Goal: Information Seeking & Learning: Learn about a topic

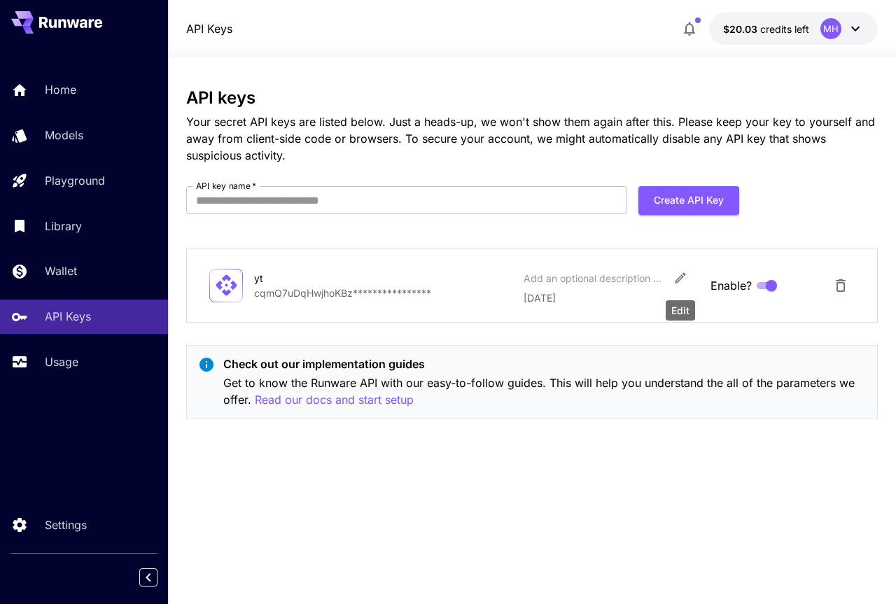
click at [677, 275] on icon "Edit" at bounding box center [681, 278] width 14 height 14
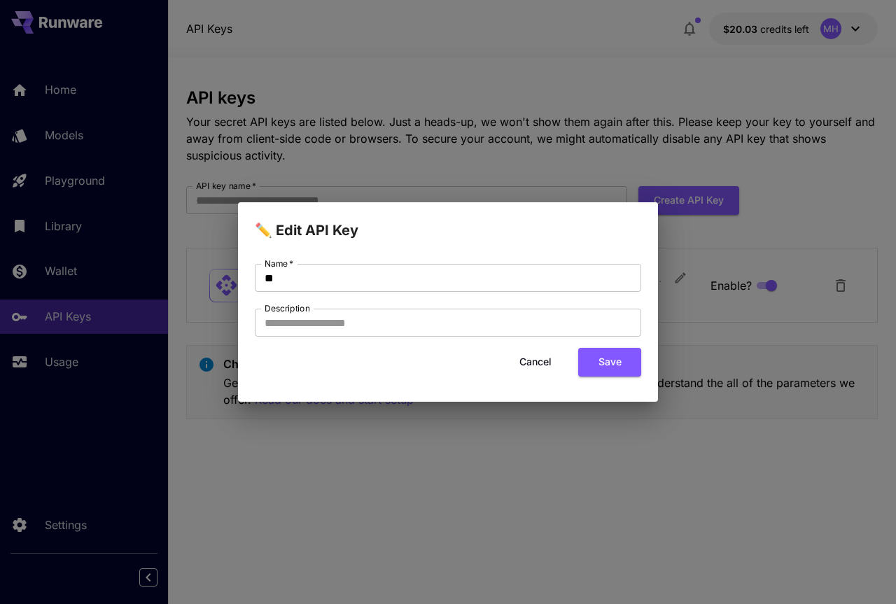
click at [530, 363] on button "Cancel" at bounding box center [535, 362] width 63 height 29
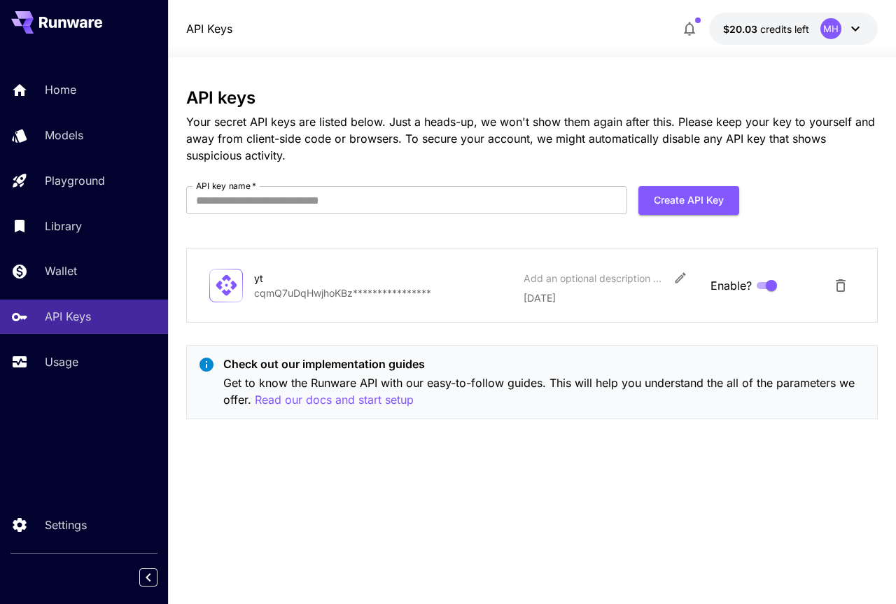
click at [338, 293] on p "**********" at bounding box center [383, 293] width 258 height 15
click at [467, 460] on div "**********" at bounding box center [532, 330] width 692 height 485
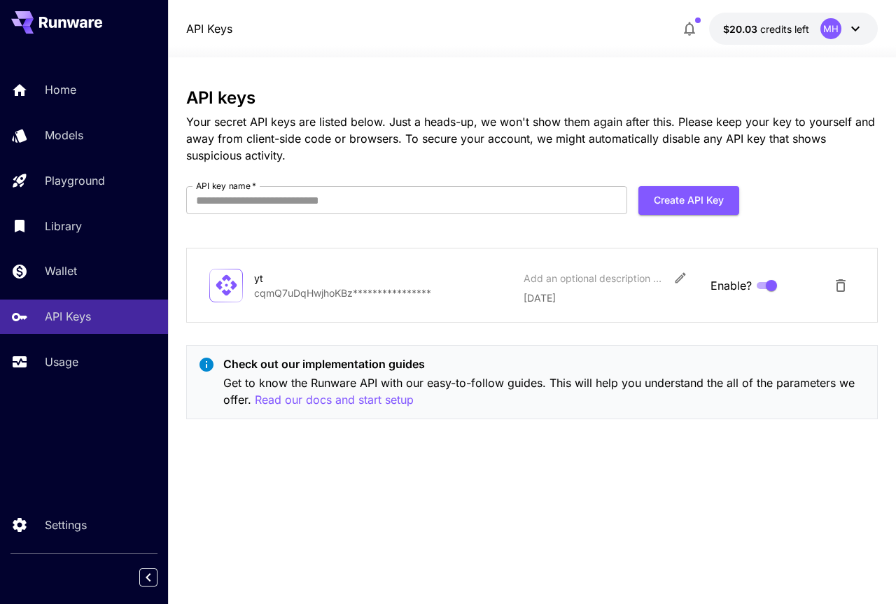
click at [598, 291] on p "29 September, 2025" at bounding box center [612, 298] width 176 height 15
click at [280, 200] on input "API key name   *" at bounding box center [406, 200] width 441 height 28
click at [356, 478] on div "**********" at bounding box center [532, 330] width 692 height 485
click at [856, 26] on icon at bounding box center [855, 28] width 17 height 17
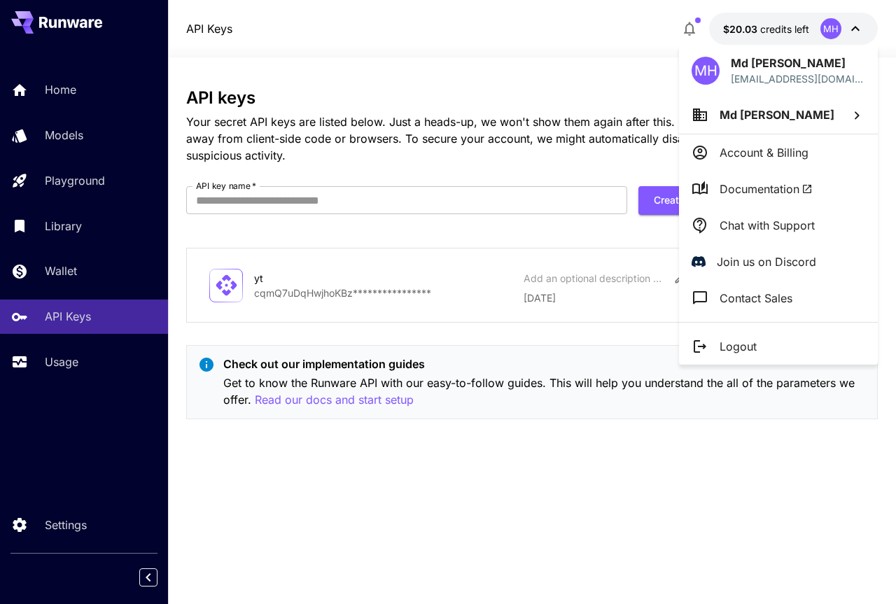
click at [52, 89] on div at bounding box center [448, 302] width 896 height 604
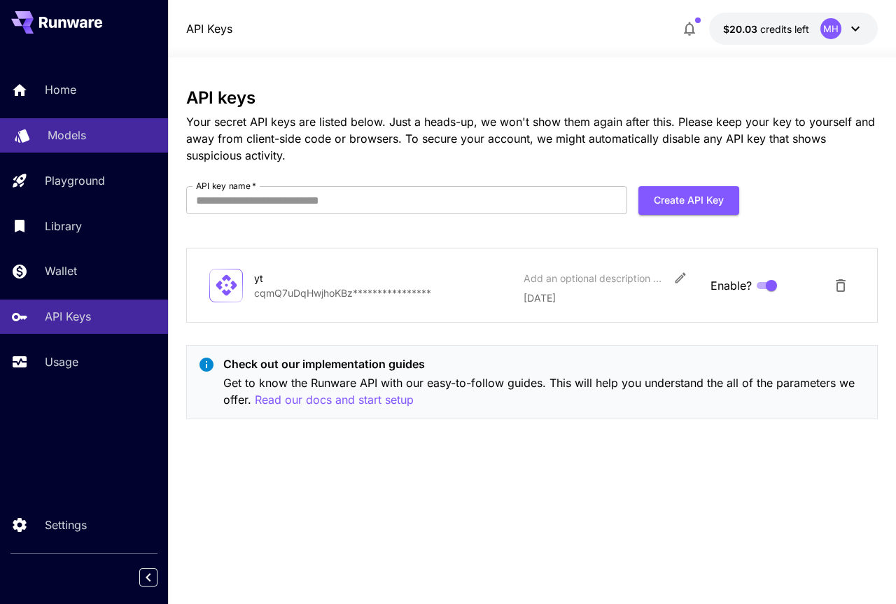
click at [52, 140] on p "Models" at bounding box center [67, 135] width 39 height 17
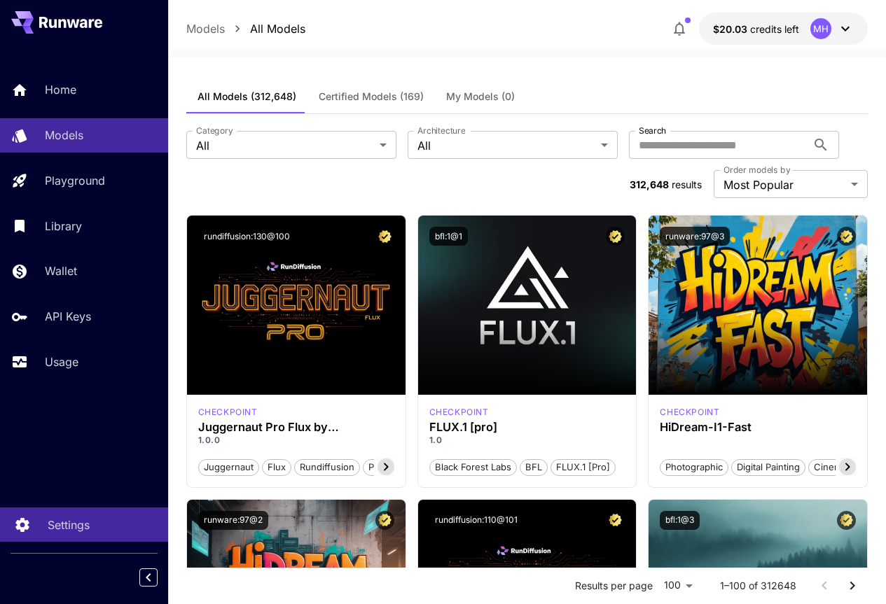
click at [68, 531] on p "Settings" at bounding box center [69, 525] width 42 height 17
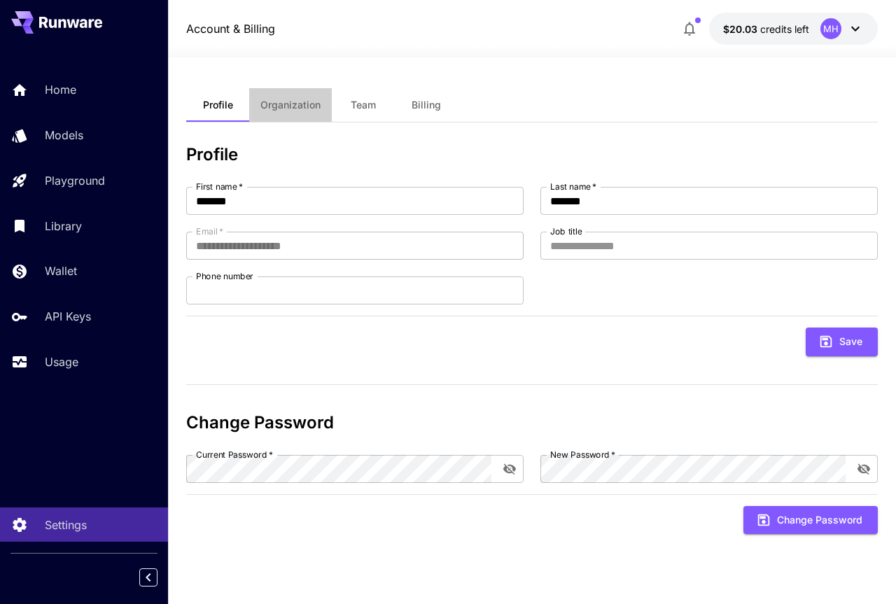
click at [306, 104] on span "Organization" at bounding box center [291, 105] width 60 height 13
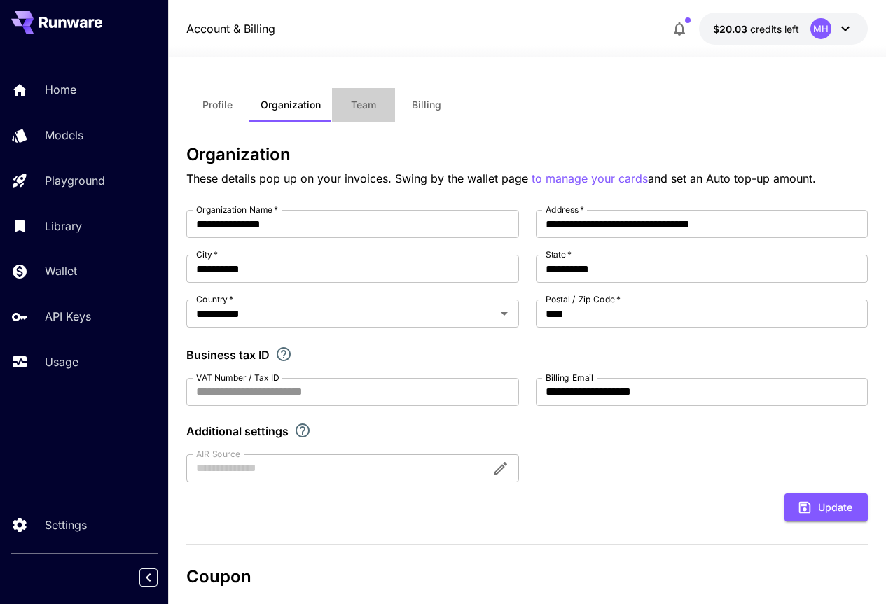
click at [373, 99] on span "Team" at bounding box center [363, 105] width 25 height 13
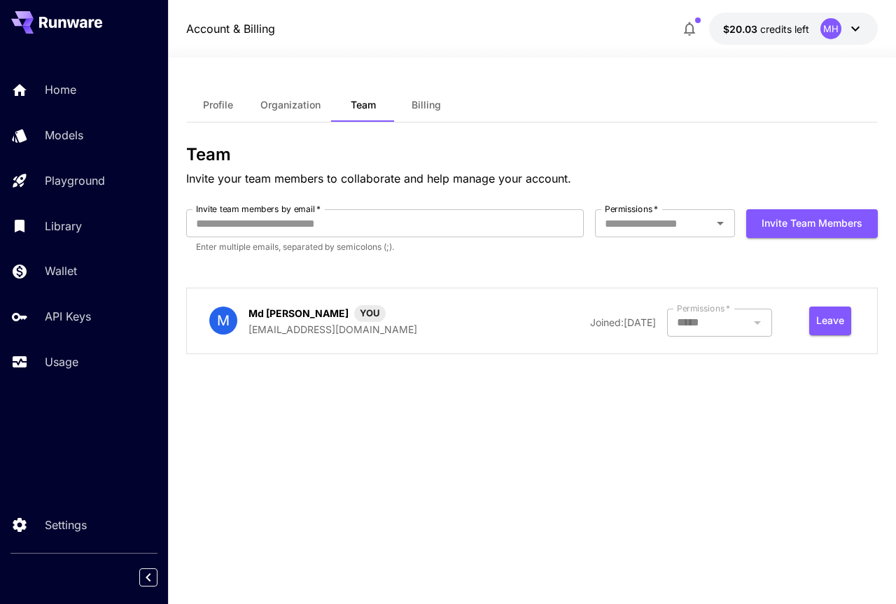
click at [429, 105] on span "Billing" at bounding box center [426, 105] width 29 height 13
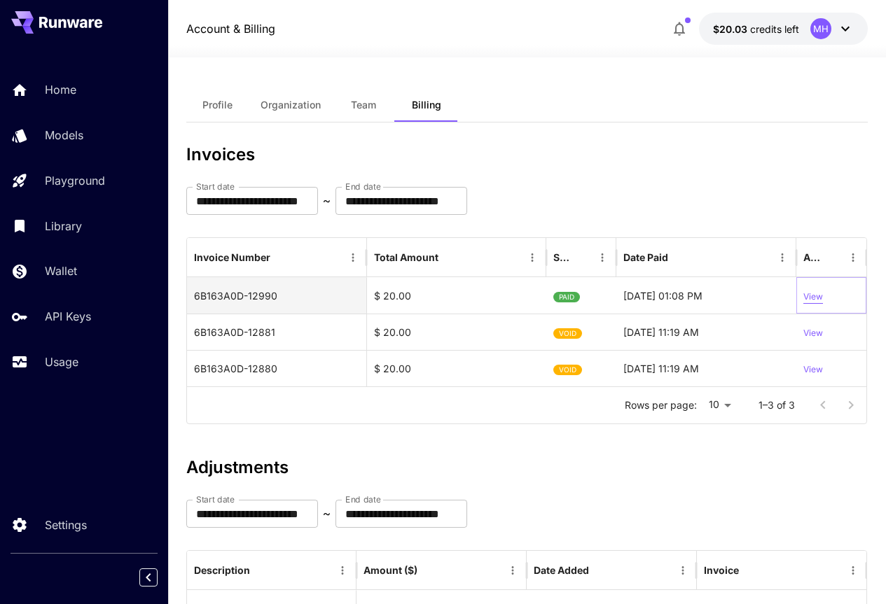
click at [818, 293] on p "View" at bounding box center [813, 297] width 20 height 13
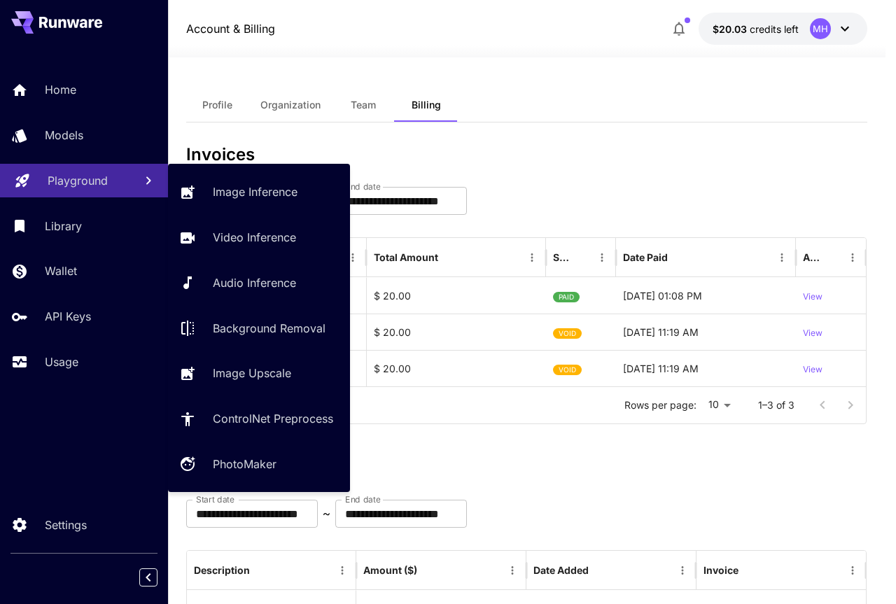
click at [55, 185] on p "Playground" at bounding box center [78, 180] width 60 height 17
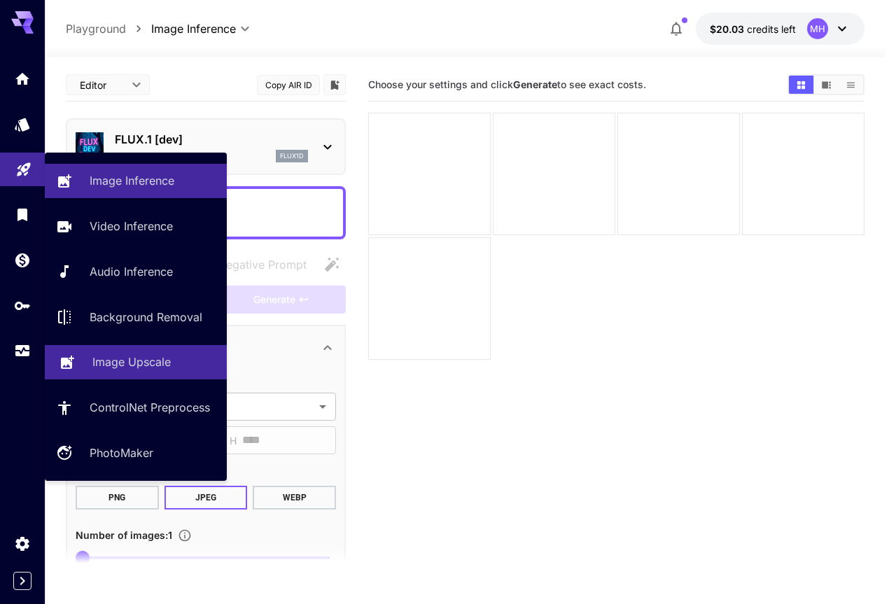
click at [137, 369] on p "Image Upscale" at bounding box center [131, 362] width 78 height 17
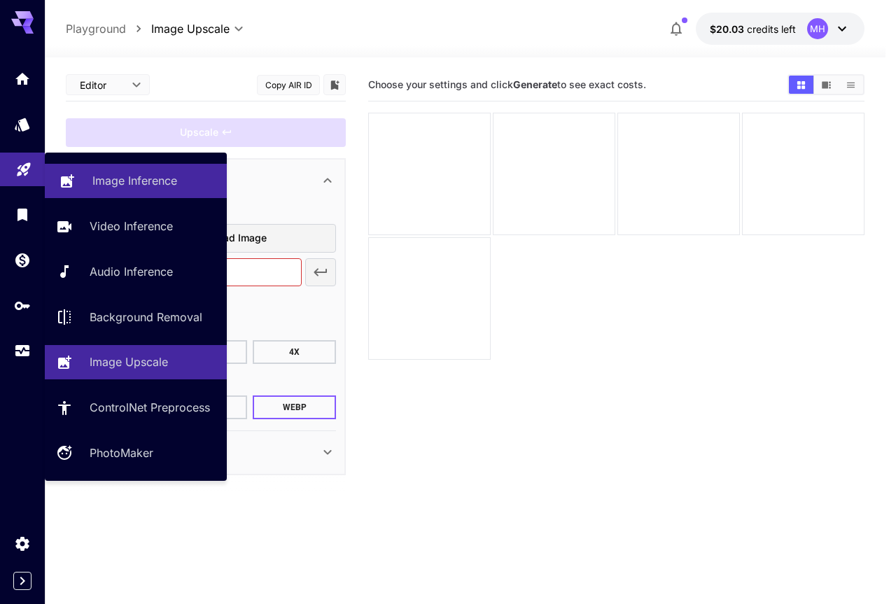
click at [138, 187] on p "Image Inference" at bounding box center [134, 180] width 85 height 17
type input "**********"
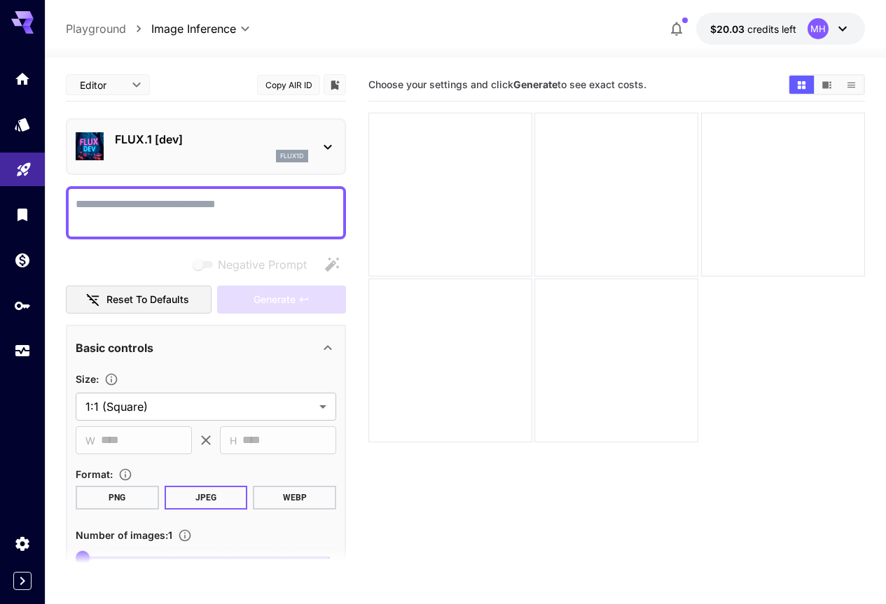
click at [310, 84] on button "Copy AIR ID" at bounding box center [288, 85] width 63 height 20
click at [331, 150] on icon at bounding box center [327, 147] width 17 height 17
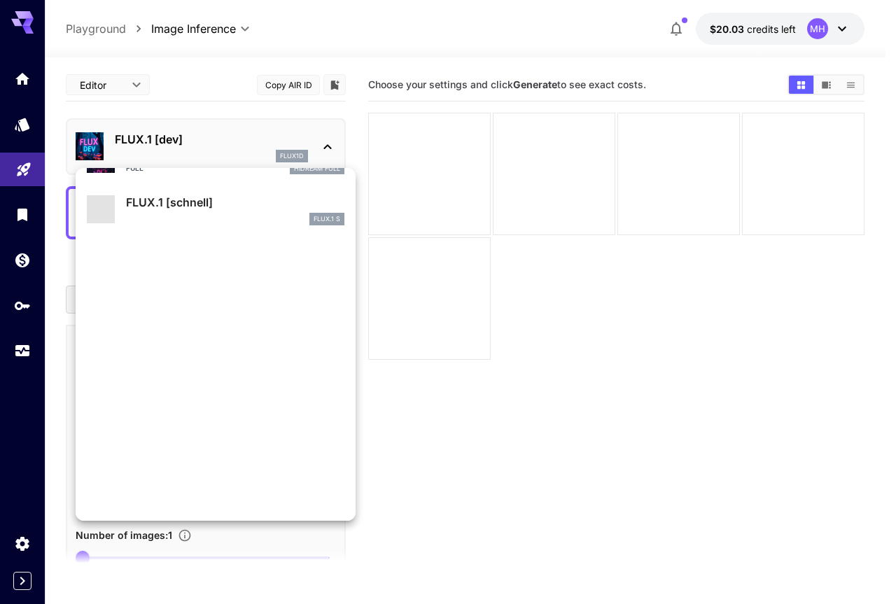
scroll to position [1133, 0]
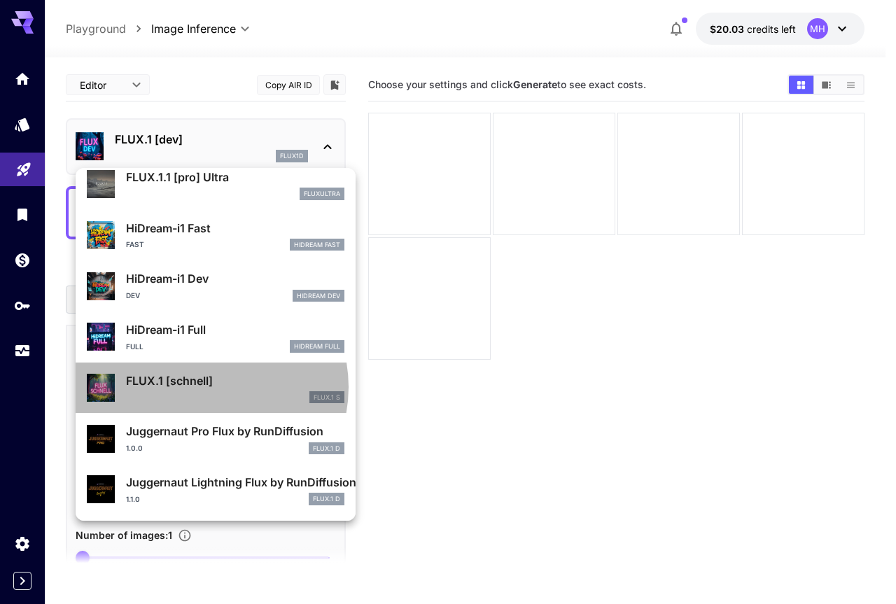
click at [205, 387] on p "FLUX.1 [schnell]" at bounding box center [235, 381] width 219 height 17
type input "*"
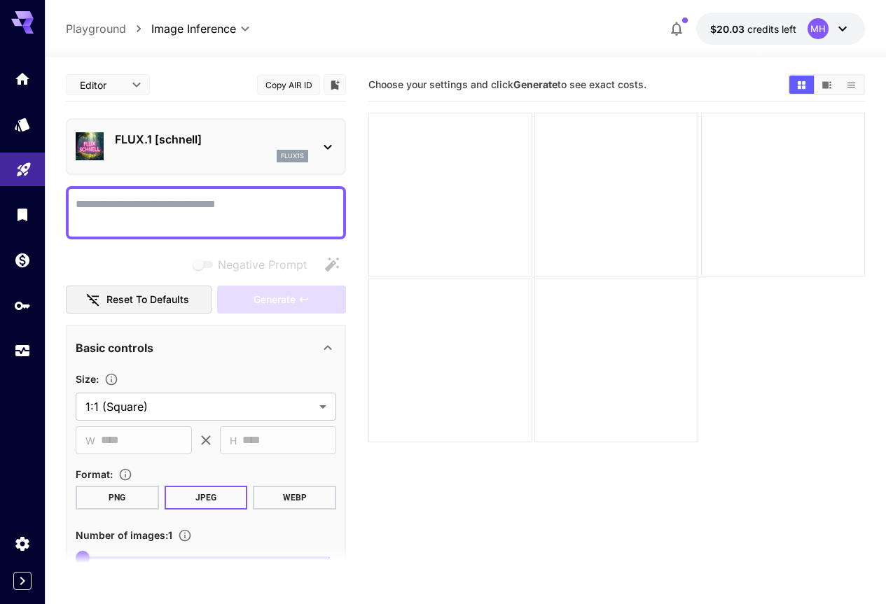
click at [171, 141] on p "FLUX.1 [schnell]" at bounding box center [211, 139] width 193 height 17
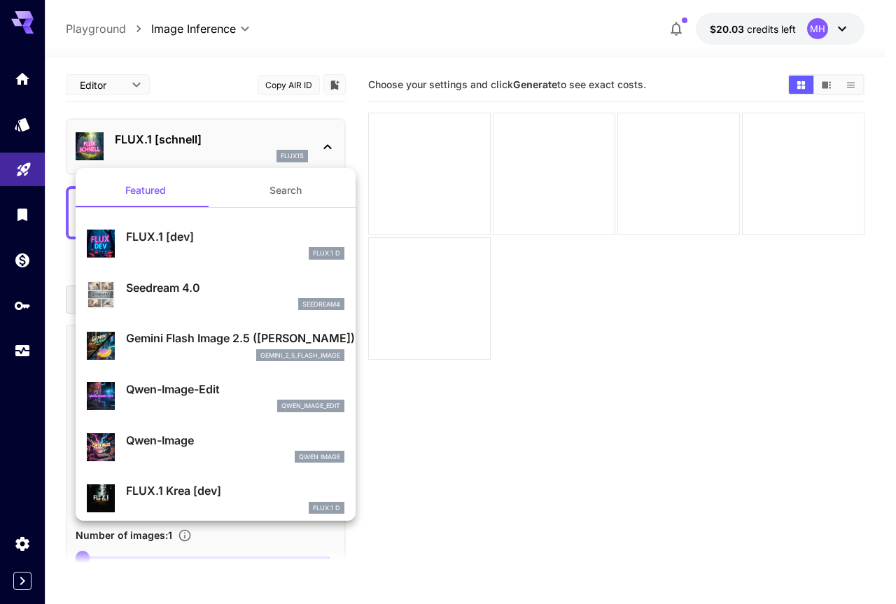
click at [171, 141] on div at bounding box center [448, 302] width 896 height 604
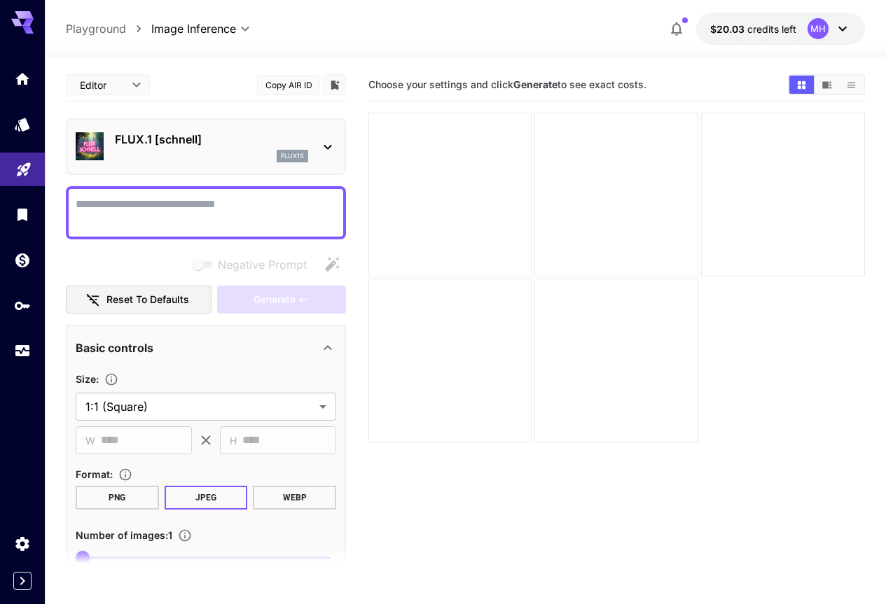
drag, startPoint x: 171, startPoint y: 141, endPoint x: 151, endPoint y: 138, distance: 19.8
click at [151, 138] on p "FLUX.1 [schnell]" at bounding box center [211, 139] width 193 height 17
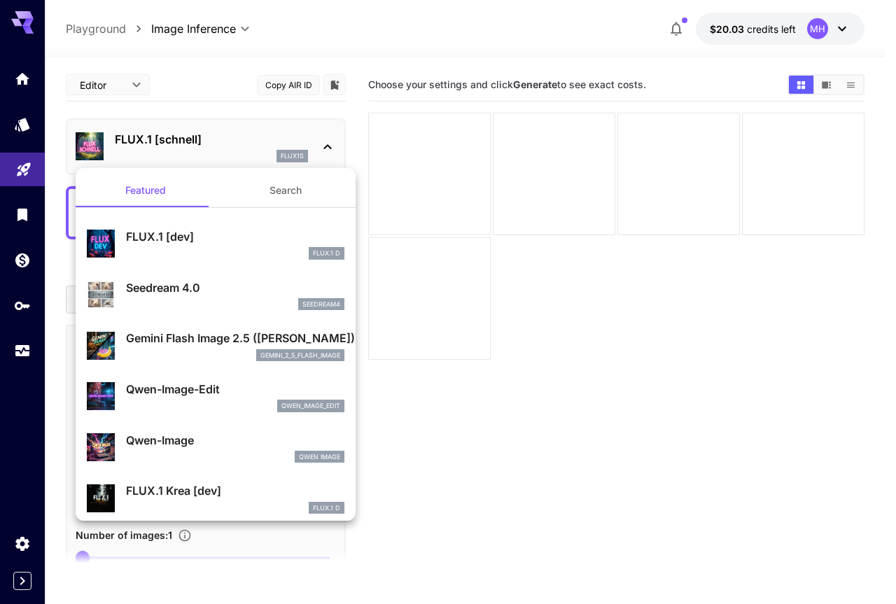
click at [209, 137] on div at bounding box center [448, 302] width 896 height 604
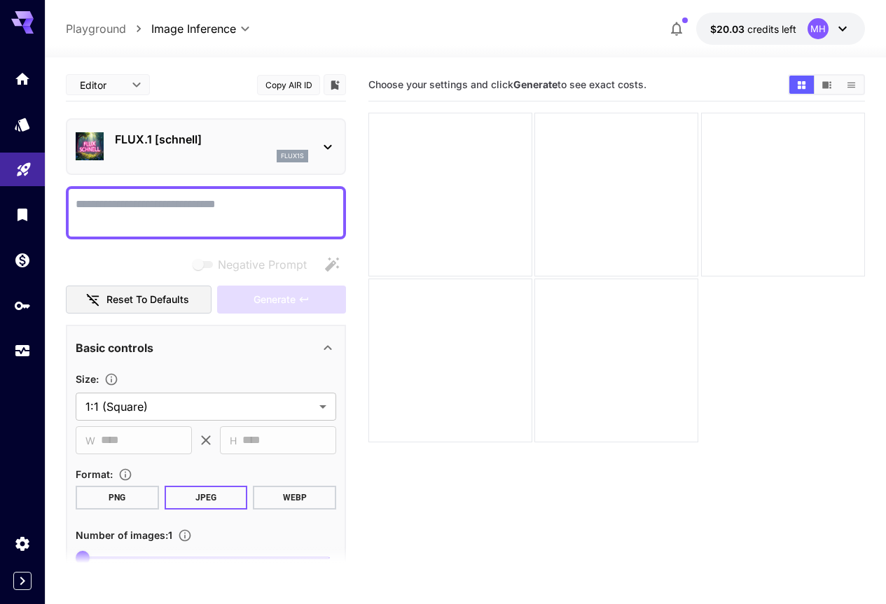
click at [84, 135] on img at bounding box center [90, 146] width 28 height 28
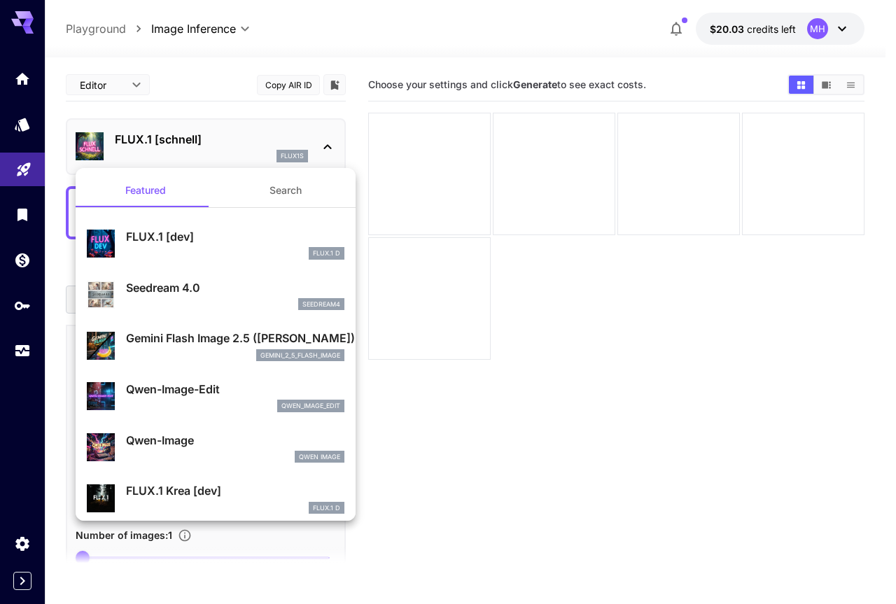
click at [84, 135] on div at bounding box center [448, 302] width 896 height 604
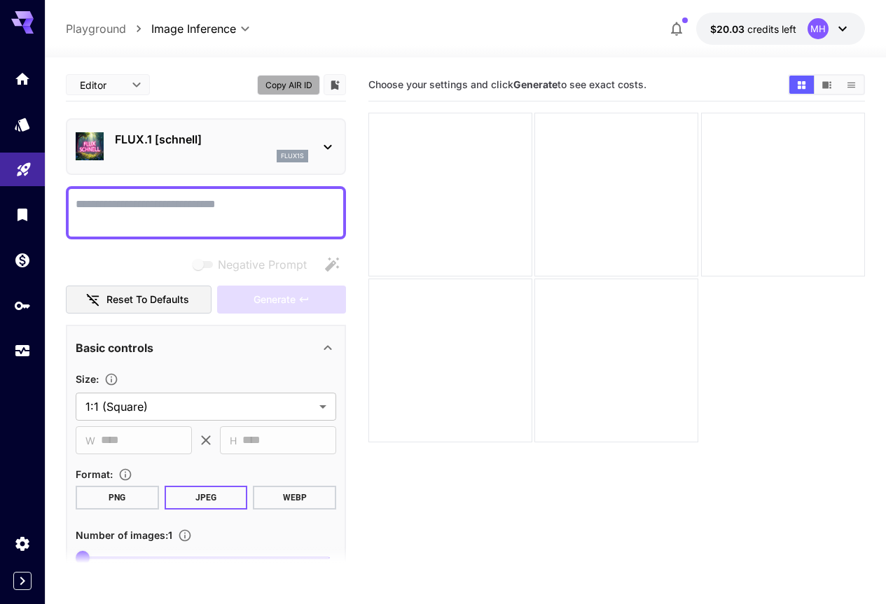
click at [281, 81] on button "Copy AIR ID" at bounding box center [288, 85] width 63 height 20
click at [534, 304] on div at bounding box center [616, 361] width 164 height 164
click at [328, 144] on icon at bounding box center [327, 147] width 17 height 17
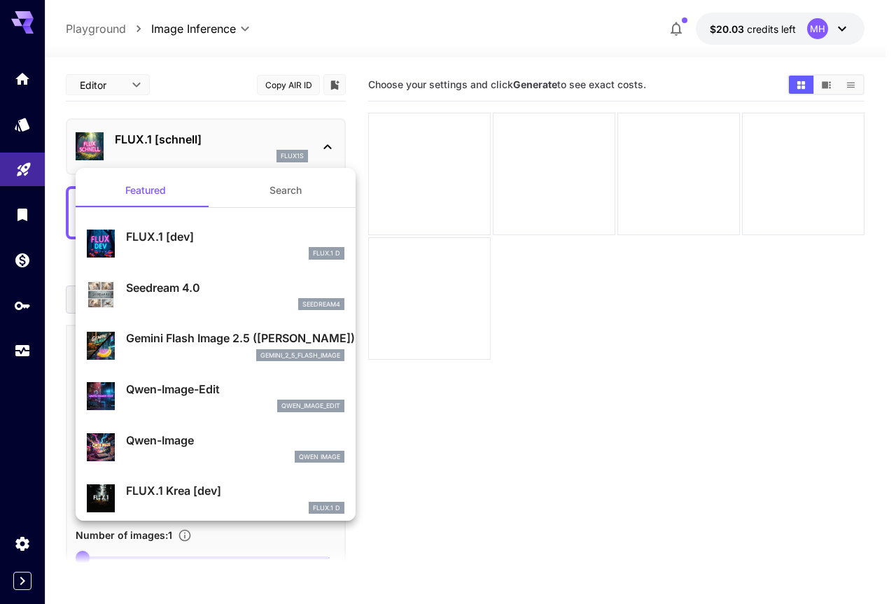
click at [565, 414] on div at bounding box center [448, 302] width 896 height 604
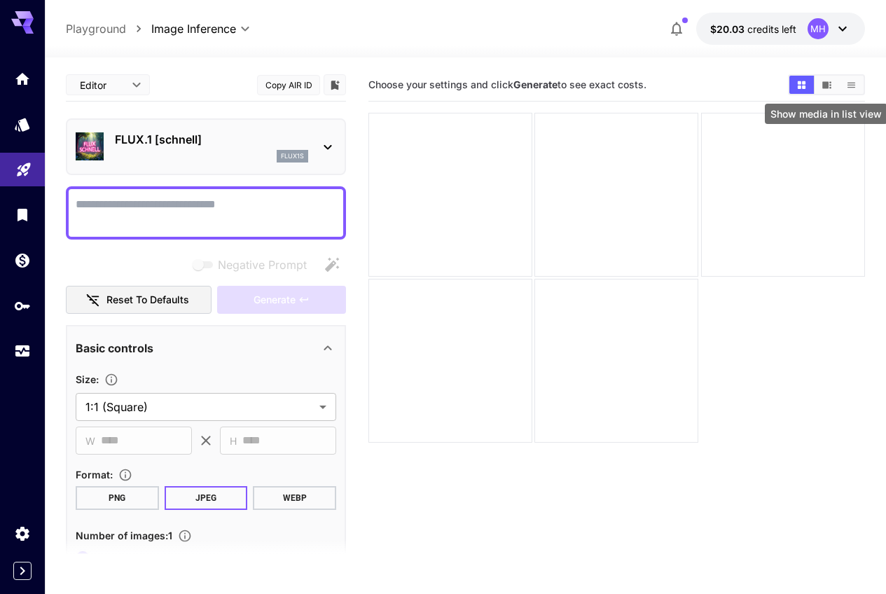
click at [860, 86] on button "Show media in list view" at bounding box center [851, 85] width 25 height 18
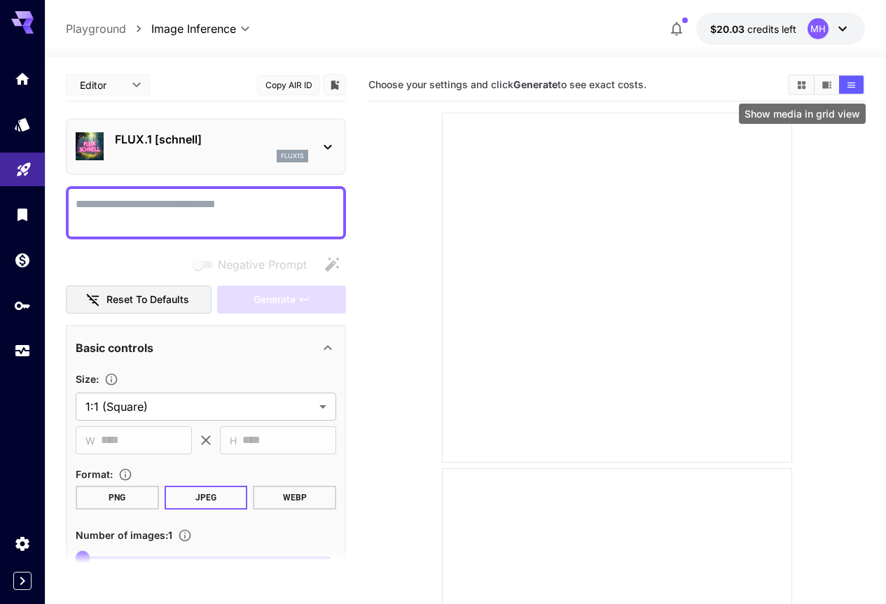
click at [801, 82] on icon "Show media in grid view" at bounding box center [801, 85] width 11 height 11
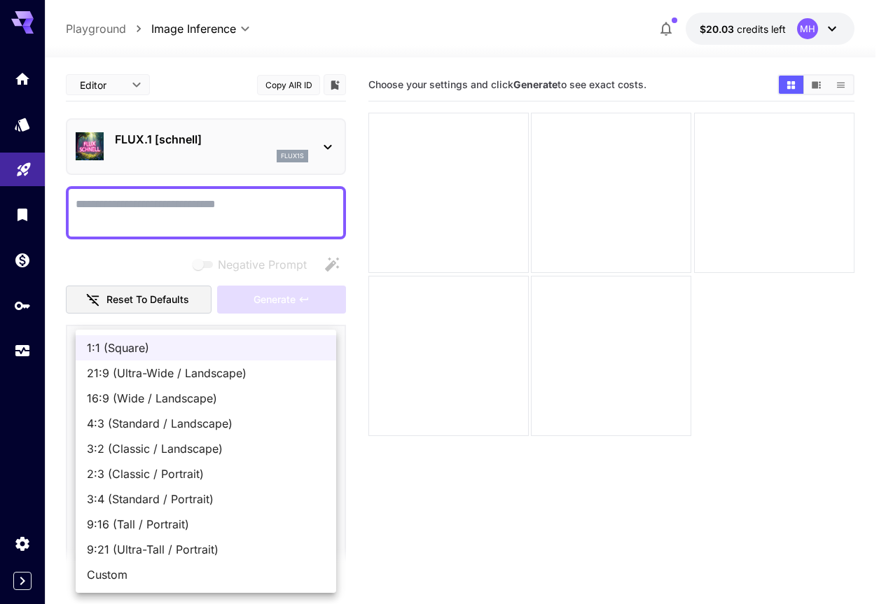
click at [307, 412] on body "**********" at bounding box center [443, 357] width 886 height 715
click at [179, 401] on span "16:9 (Wide / Landscape)" at bounding box center [206, 398] width 238 height 17
type input "**********"
type input "****"
type input "***"
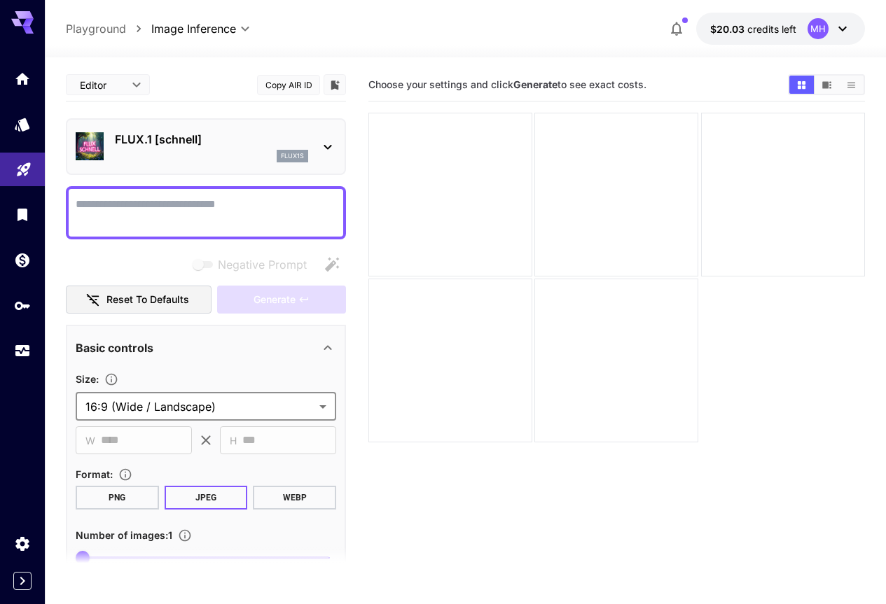
click at [132, 86] on body "**********" at bounding box center [443, 357] width 886 height 715
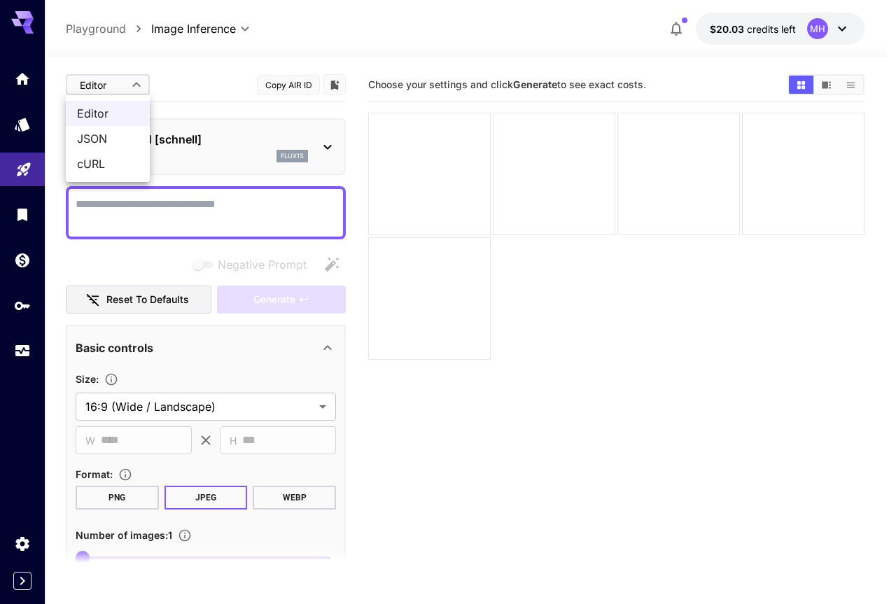
click at [351, 27] on div at bounding box center [448, 302] width 896 height 604
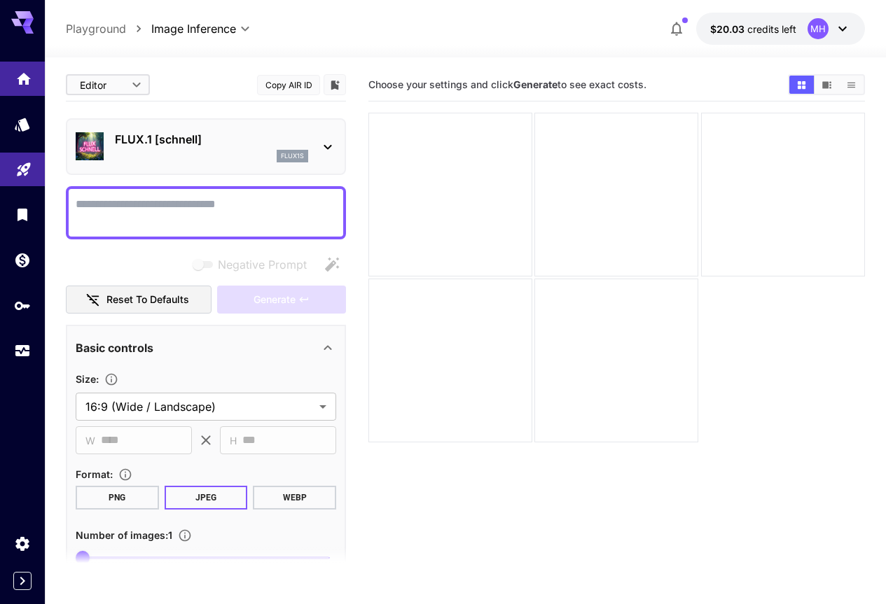
click at [18, 90] on link at bounding box center [22, 79] width 45 height 34
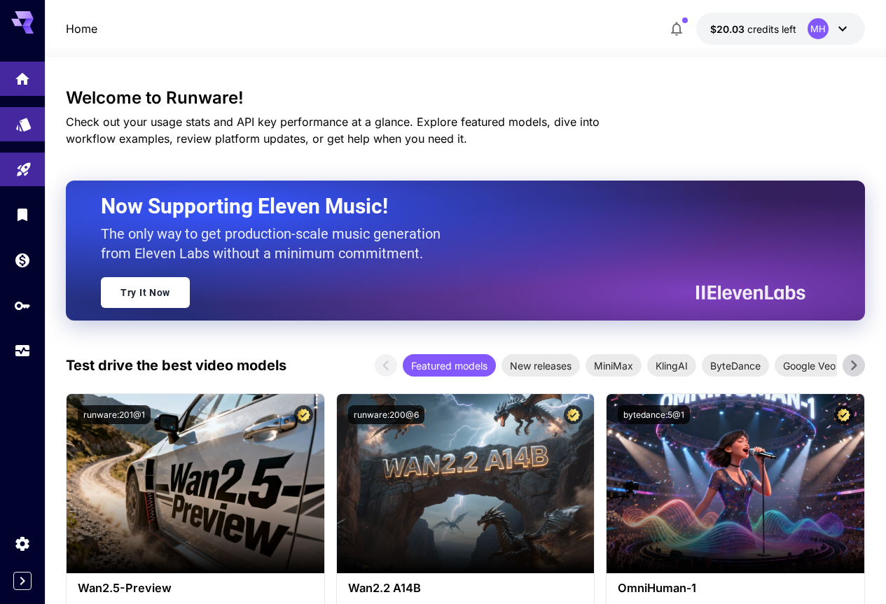
click at [25, 126] on icon "Models" at bounding box center [23, 119] width 15 height 13
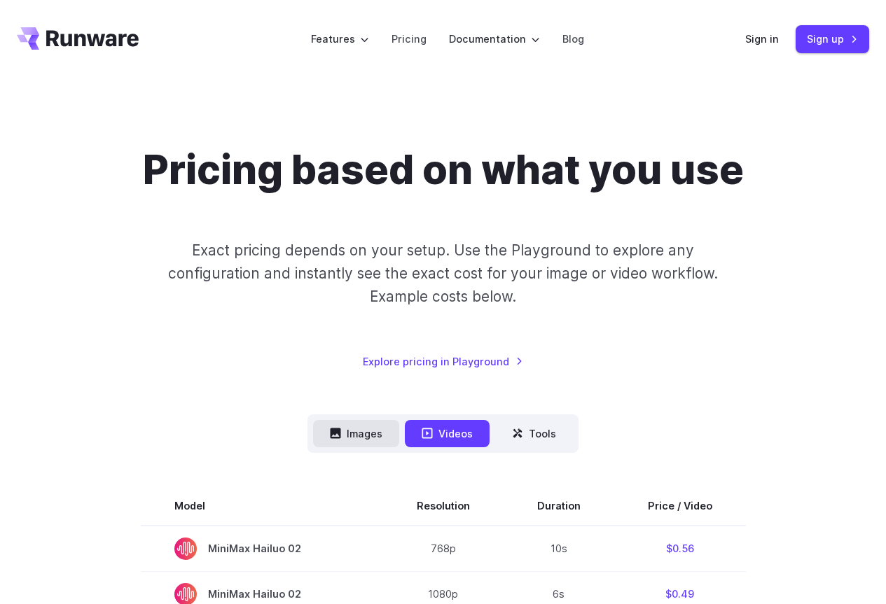
click at [367, 434] on button "Images" at bounding box center [356, 433] width 86 height 27
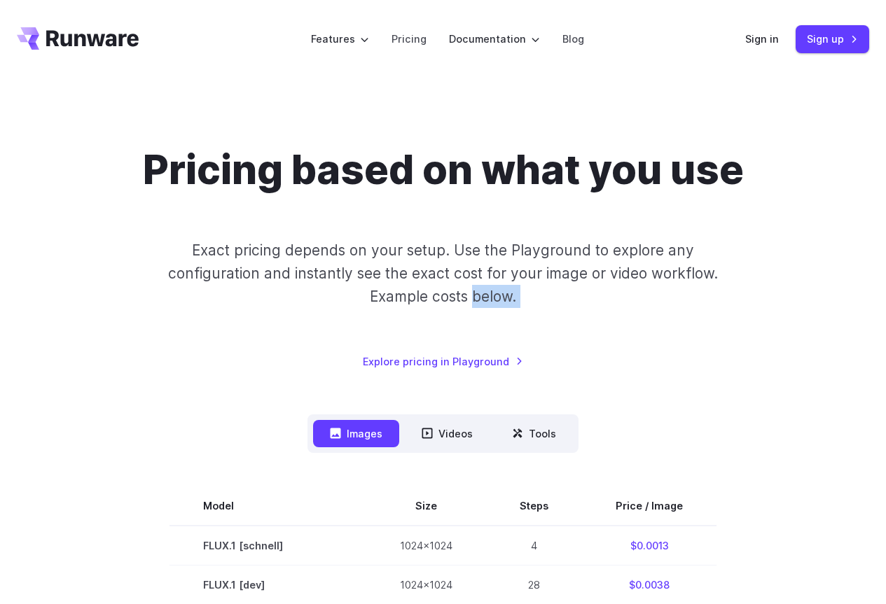
drag, startPoint x: 196, startPoint y: 334, endPoint x: 331, endPoint y: 292, distance: 140.9
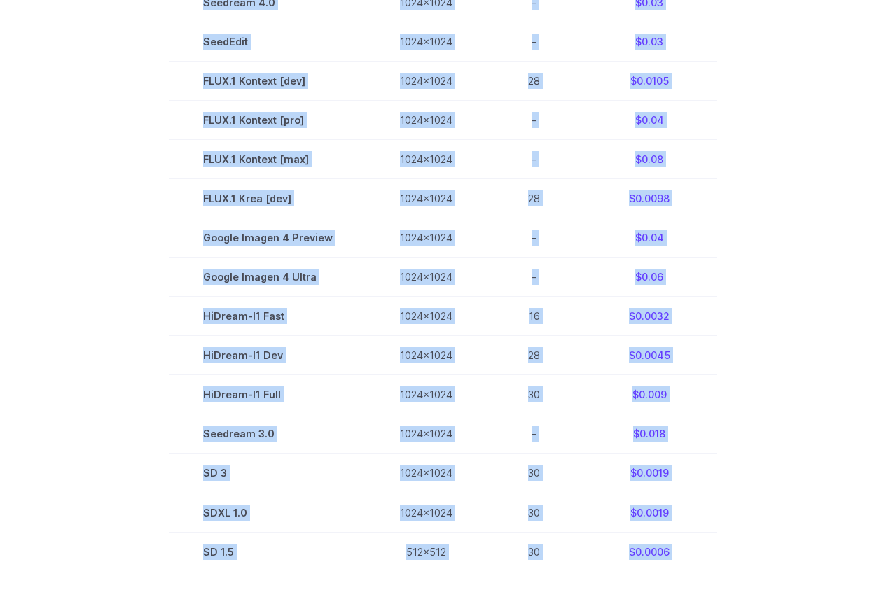
scroll to position [984, 0]
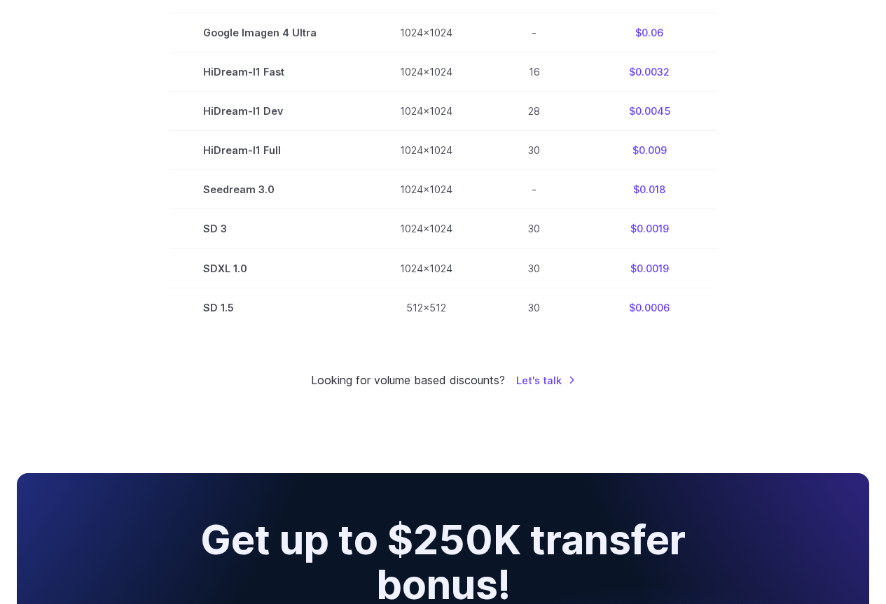
drag, startPoint x: 196, startPoint y: 132, endPoint x: 665, endPoint y: 335, distance: 511.6
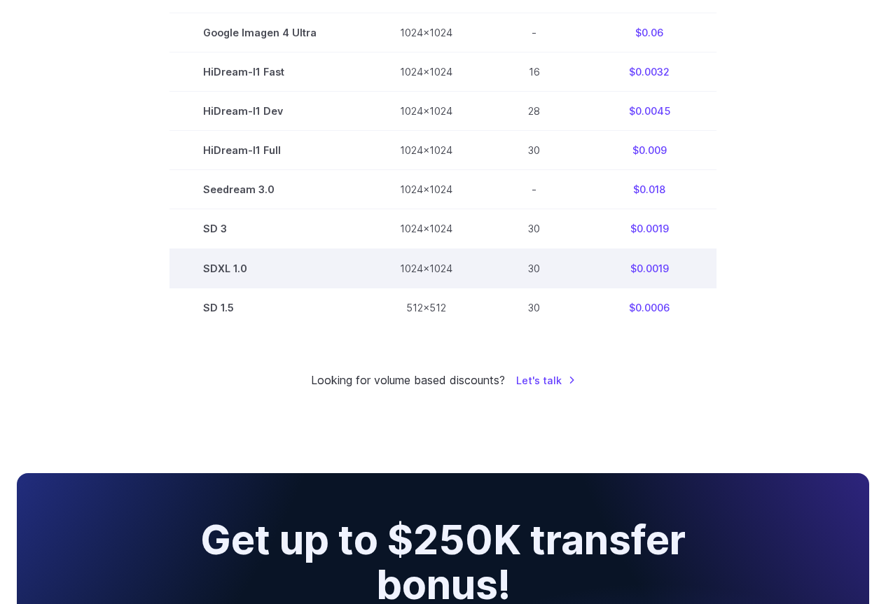
copy table
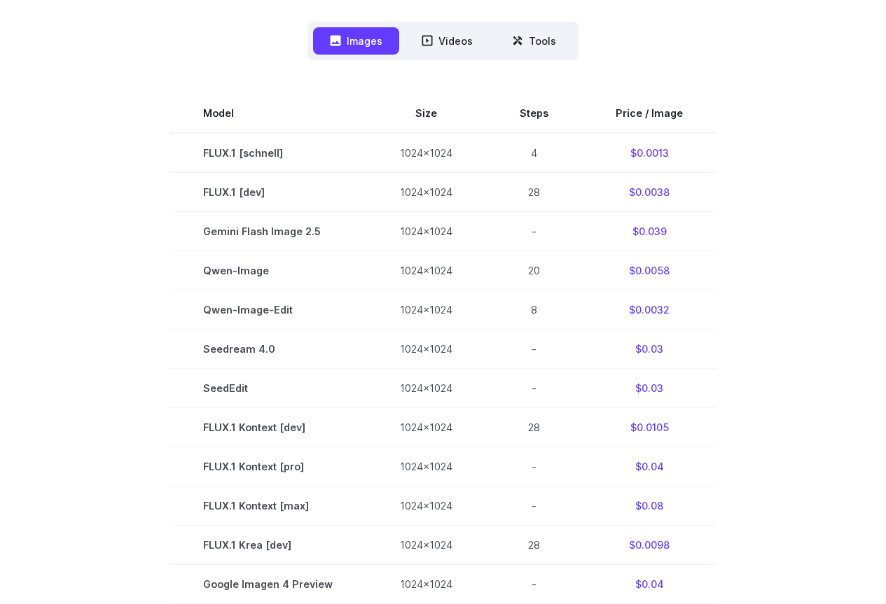
scroll to position [309, 0]
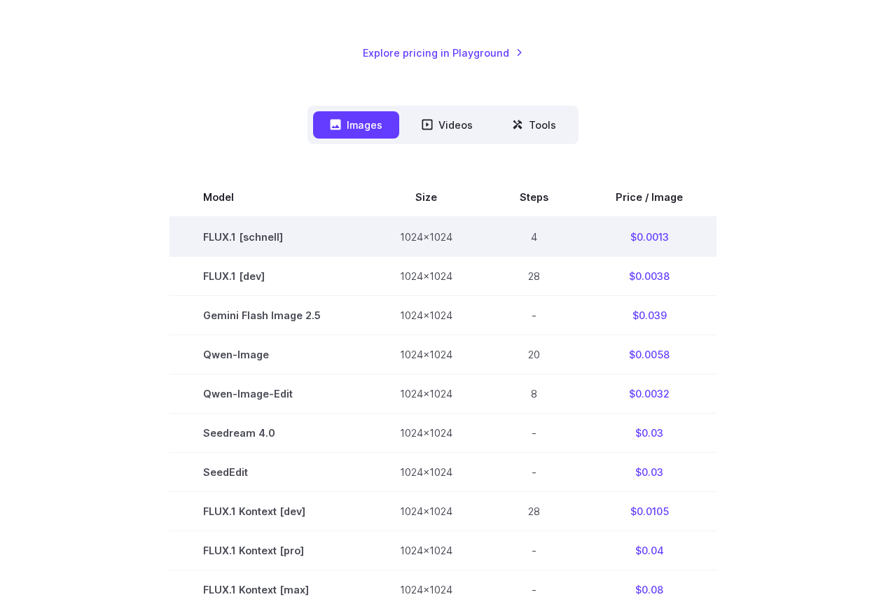
click at [636, 240] on td "$0.0013" at bounding box center [649, 237] width 134 height 40
click at [635, 241] on td "$0.0013" at bounding box center [649, 237] width 134 height 40
click at [216, 235] on td "FLUX.1 [schnell]" at bounding box center [267, 237] width 197 height 40
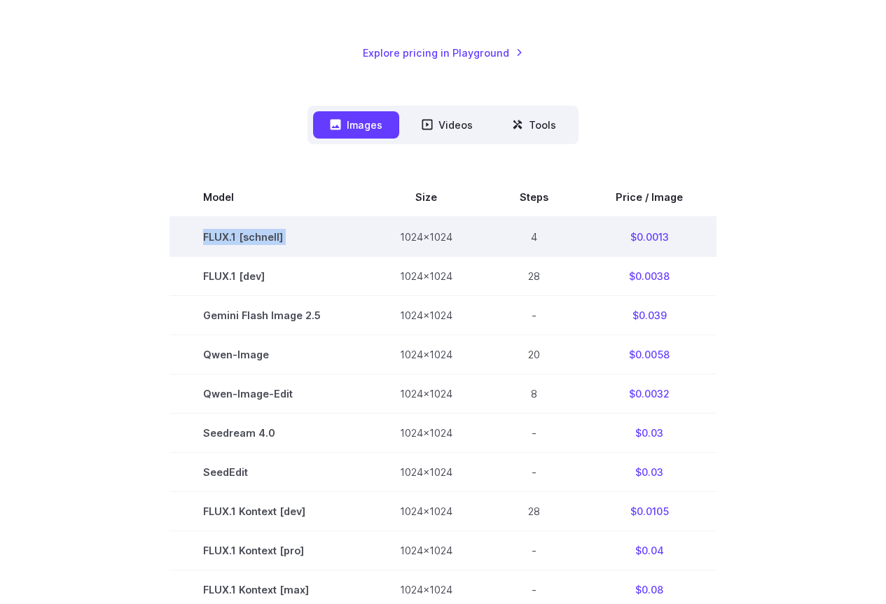
click at [216, 235] on td "FLUX.1 [schnell]" at bounding box center [267, 237] width 197 height 40
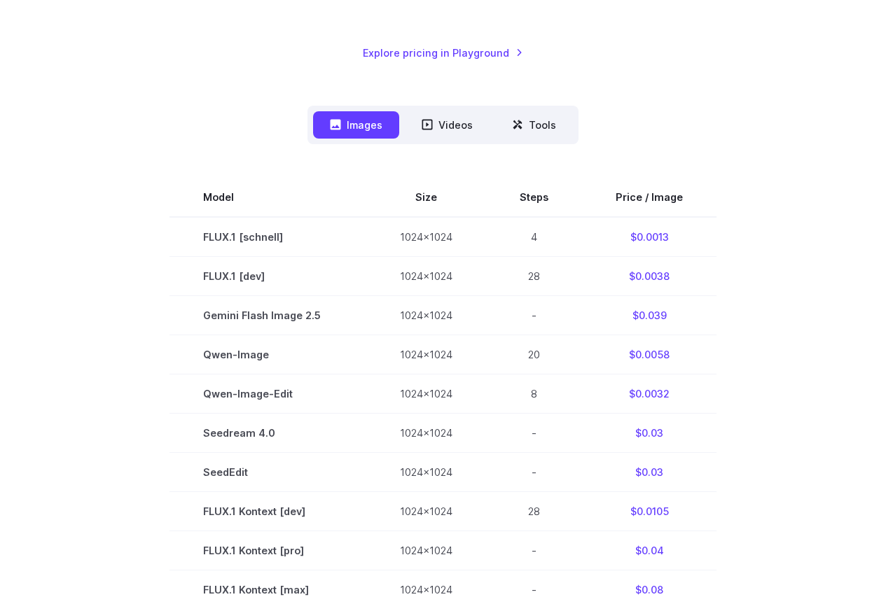
click at [726, 276] on section "Model Size Steps Price / Image FLUX.1 [schnell] 1024x1024 4 $0.0013 FLUX.1 [dev…" at bounding box center [443, 590] width 852 height 824
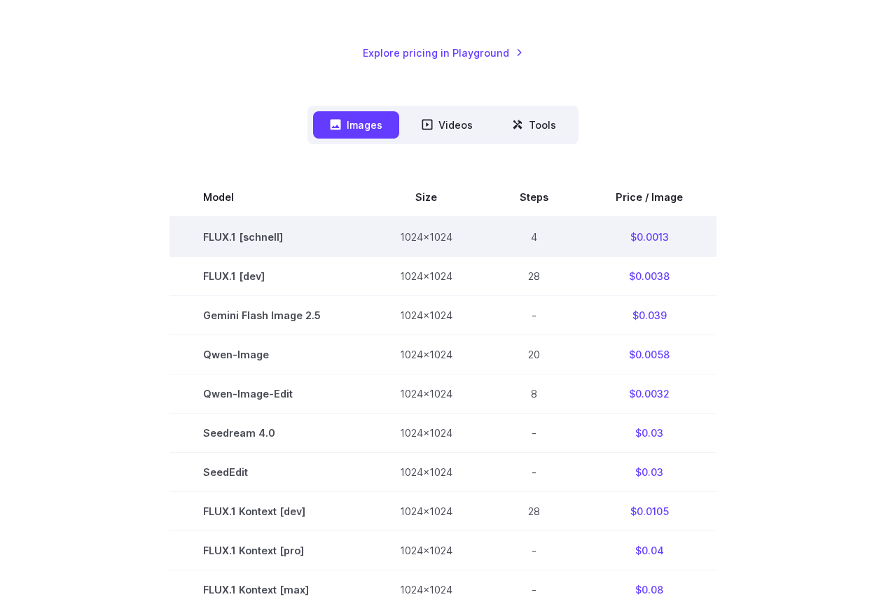
click at [632, 241] on td "$0.0013" at bounding box center [649, 237] width 134 height 40
click at [535, 242] on td "4" at bounding box center [534, 237] width 96 height 40
